Goal: Transaction & Acquisition: Obtain resource

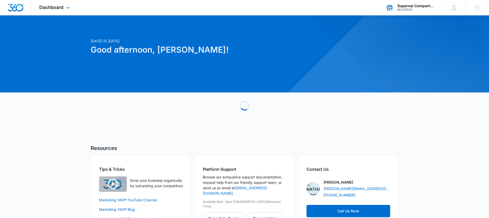
click at [412, 5] on div "Supernal Companion Agency" at bounding box center [415, 6] width 37 height 4
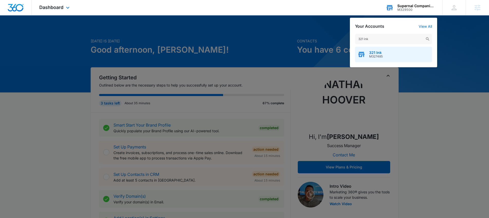
type input "321 ink"
click at [379, 58] on div "321 Ink M327485" at bounding box center [393, 54] width 77 height 15
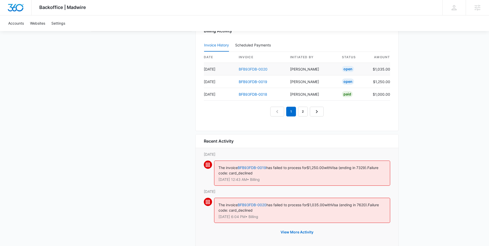
scroll to position [531, 0]
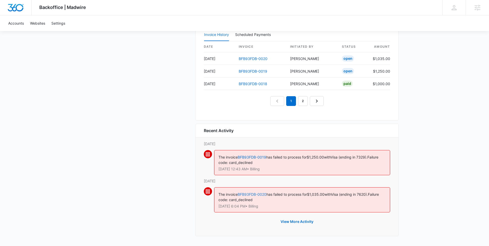
click at [248, 195] on link "BFB93FDB-0020" at bounding box center [251, 194] width 29 height 4
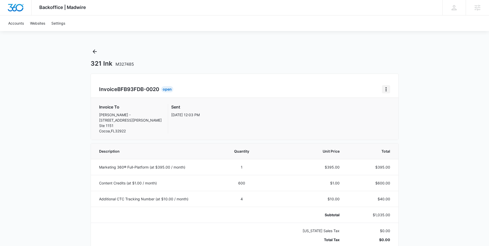
click at [384, 90] on icon "Home" at bounding box center [386, 89] width 6 height 6
click at [395, 102] on link "Download Invoice" at bounding box center [403, 103] width 30 height 4
